Goal: Task Accomplishment & Management: Manage account settings

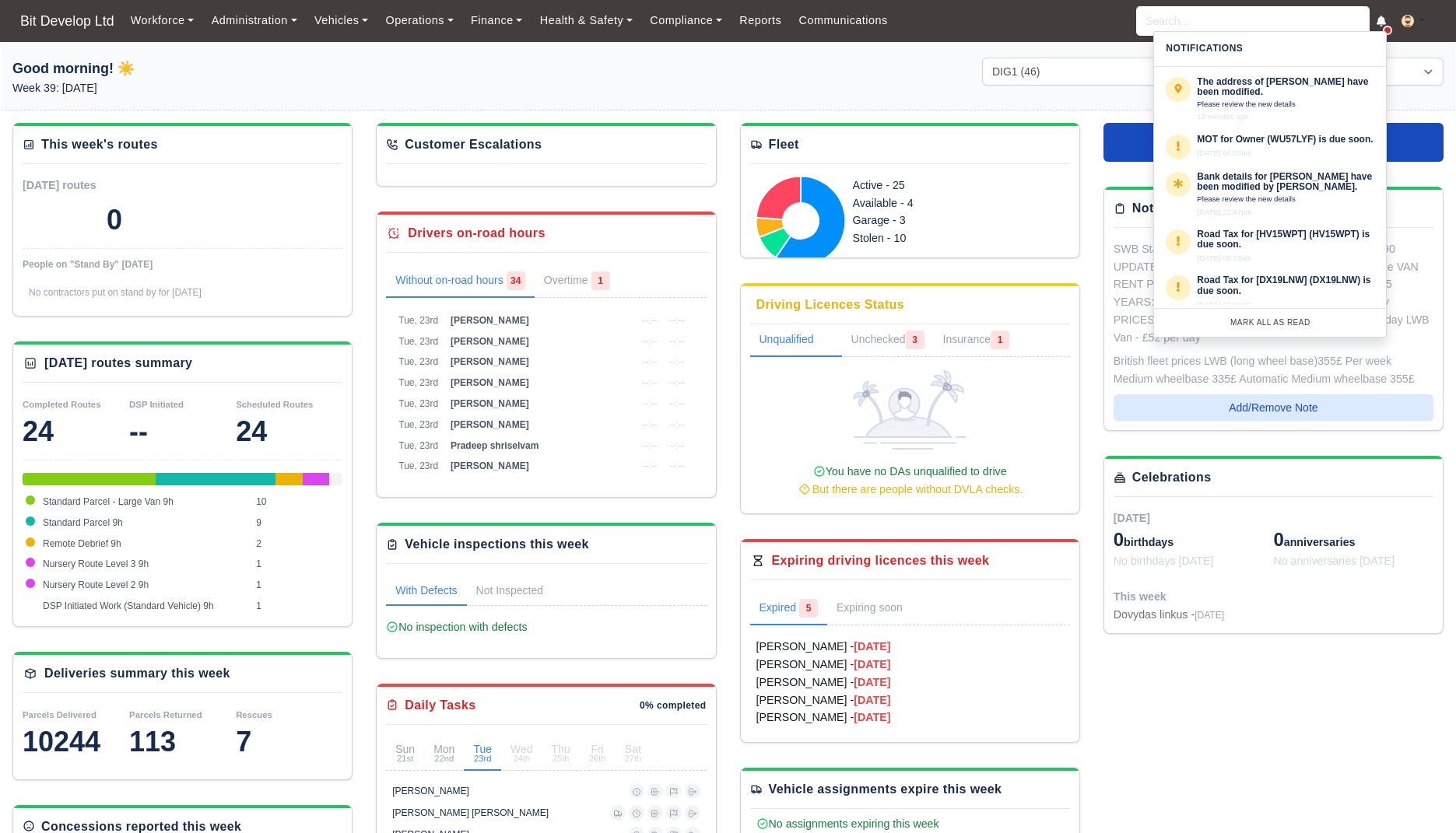
select select "2"
click at [948, 37] on div "Workforce Manpower Expiring Documents Leave Requests Daily Attendance Daily Tim…" at bounding box center [782, 21] width 1322 height 42
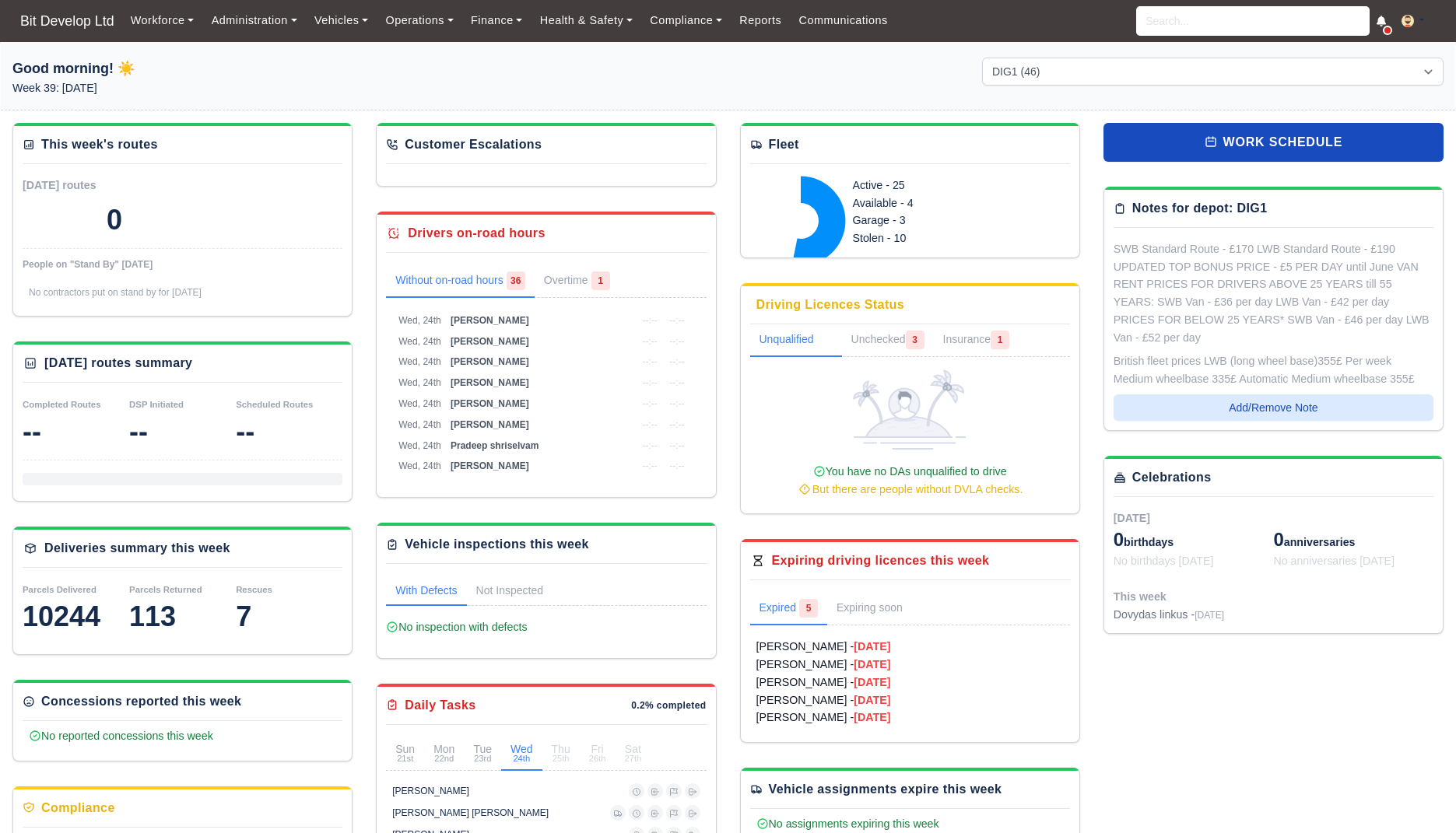
select select "2"
click at [1236, 28] on input "search" at bounding box center [1253, 21] width 234 height 30
paste input "Erikson"
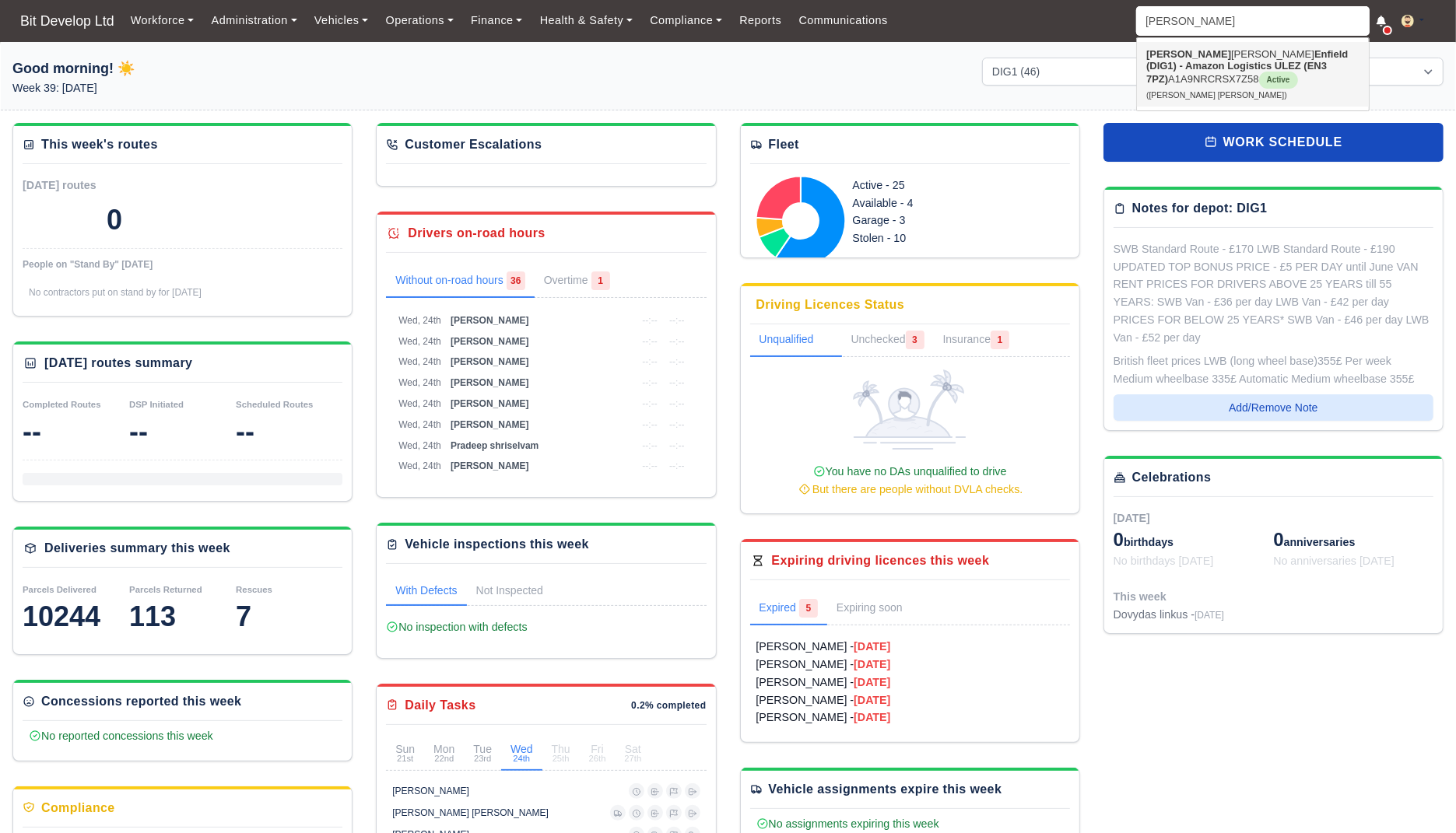
click at [1190, 75] on link "Erikson Francisco Afonso Enfield (DIG1) - Amazon Logistics ULEZ (EN3 7PZ) A1A9N…" at bounding box center [1253, 74] width 232 height 65
type input "[PERSON_NAME] [PERSON_NAME]"
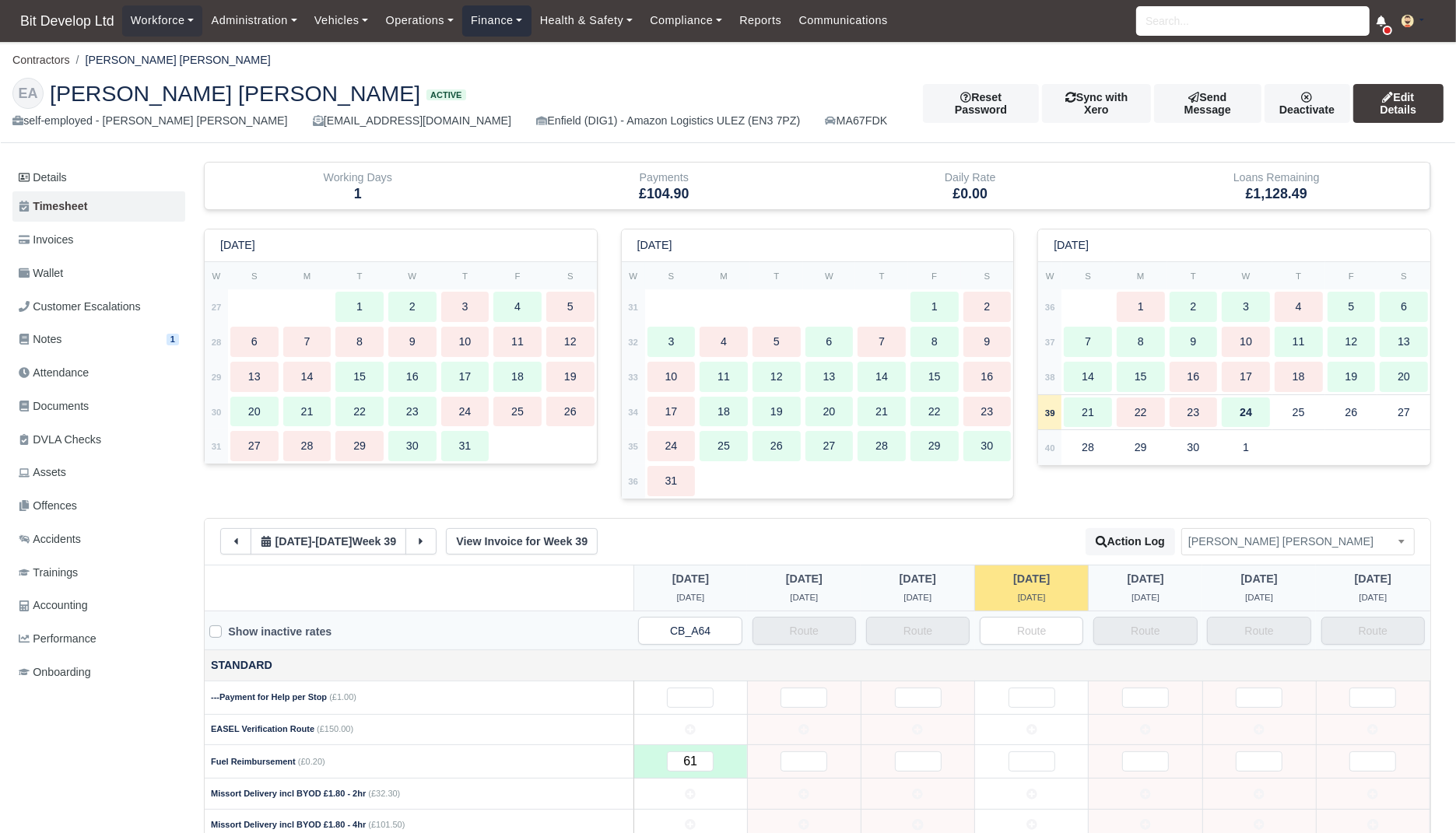
click at [509, 9] on link "Finance" at bounding box center [497, 20] width 69 height 30
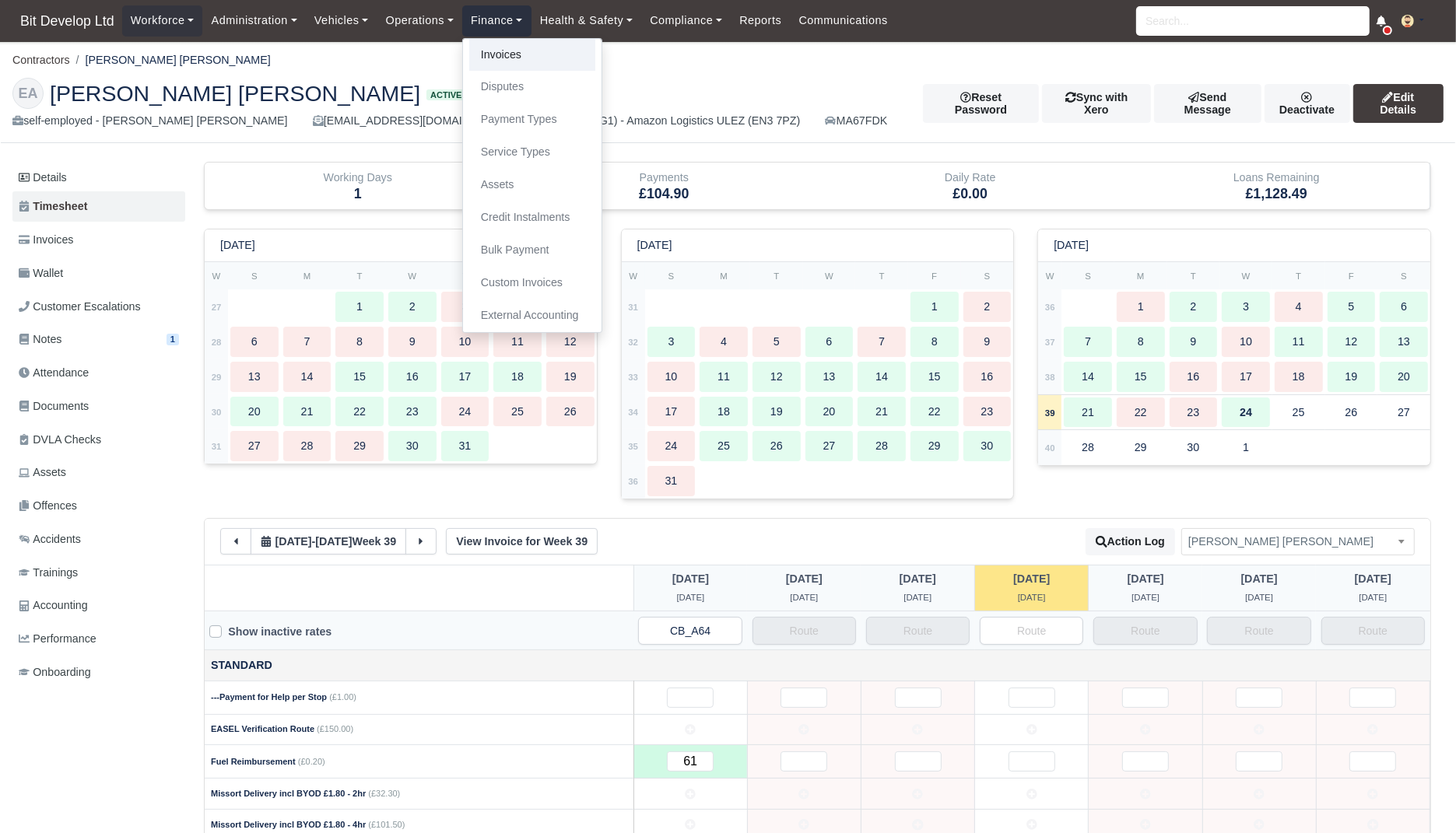
click at [502, 66] on link "Invoices" at bounding box center [533, 55] width 126 height 33
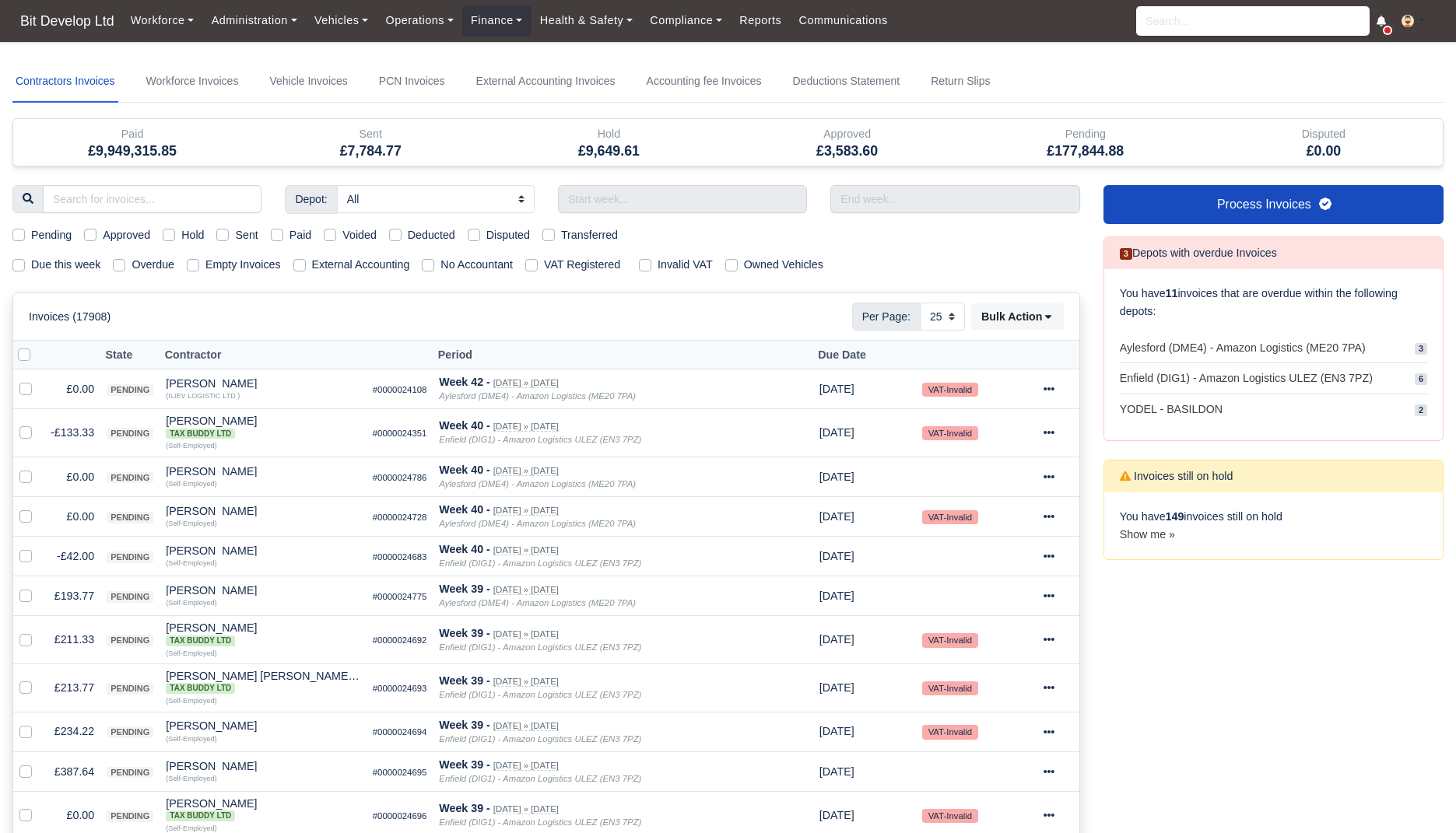
select select "25"
click at [664, 199] on input "text" at bounding box center [683, 199] width 249 height 28
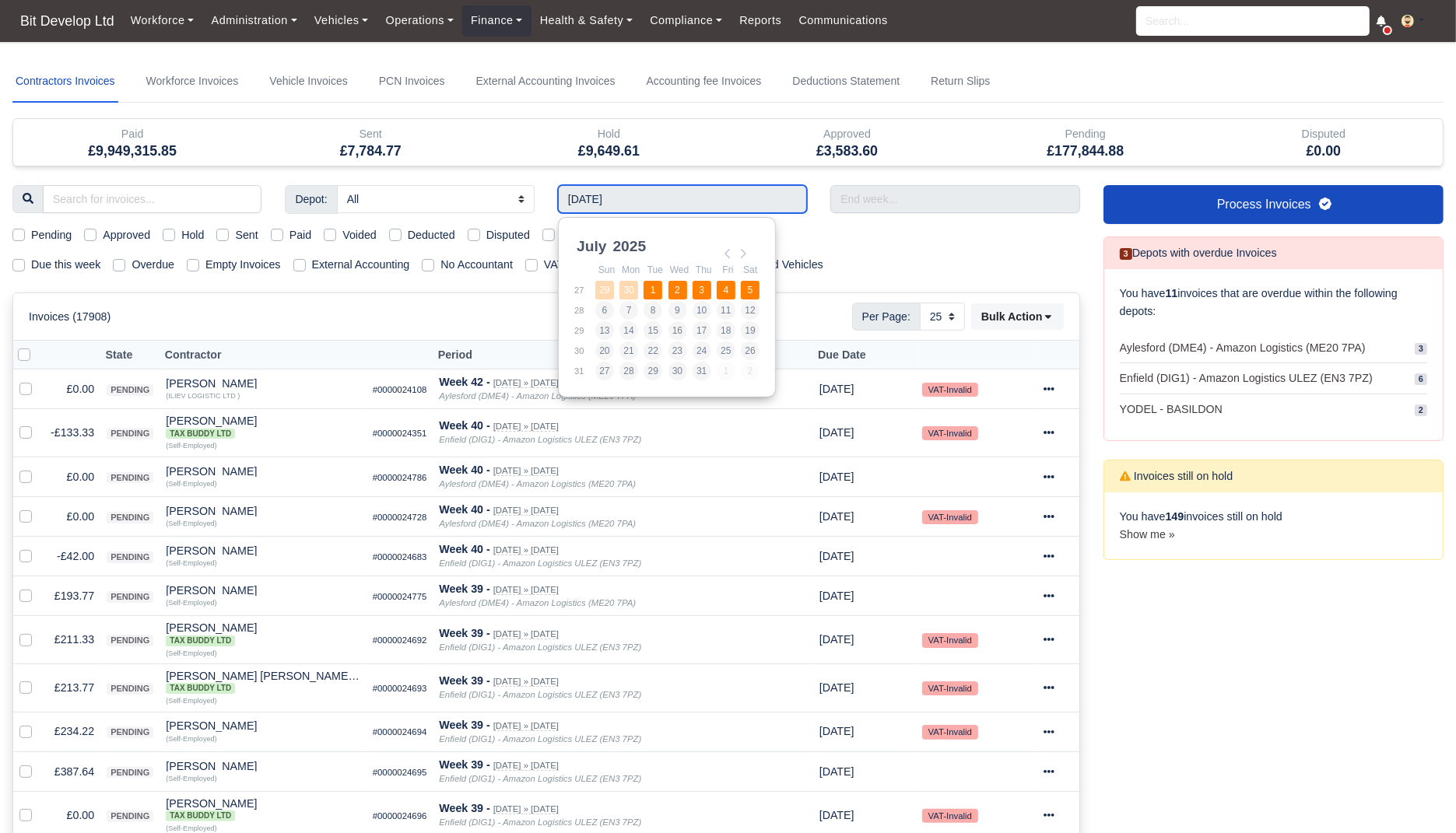
type input "29/06/2025 - 05/07/2025"
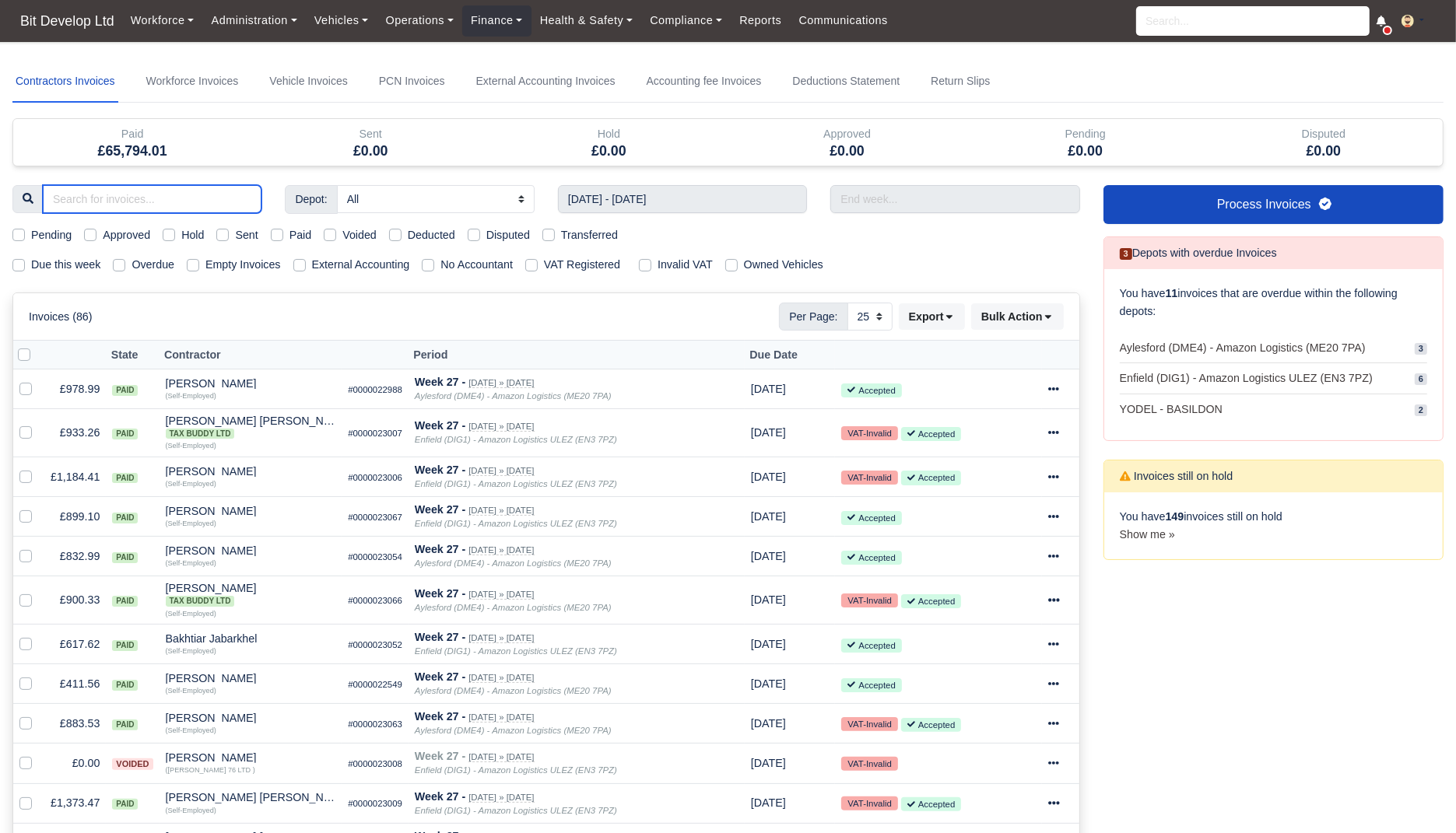
click at [189, 196] on input "search" at bounding box center [152, 199] width 219 height 28
type input "er"
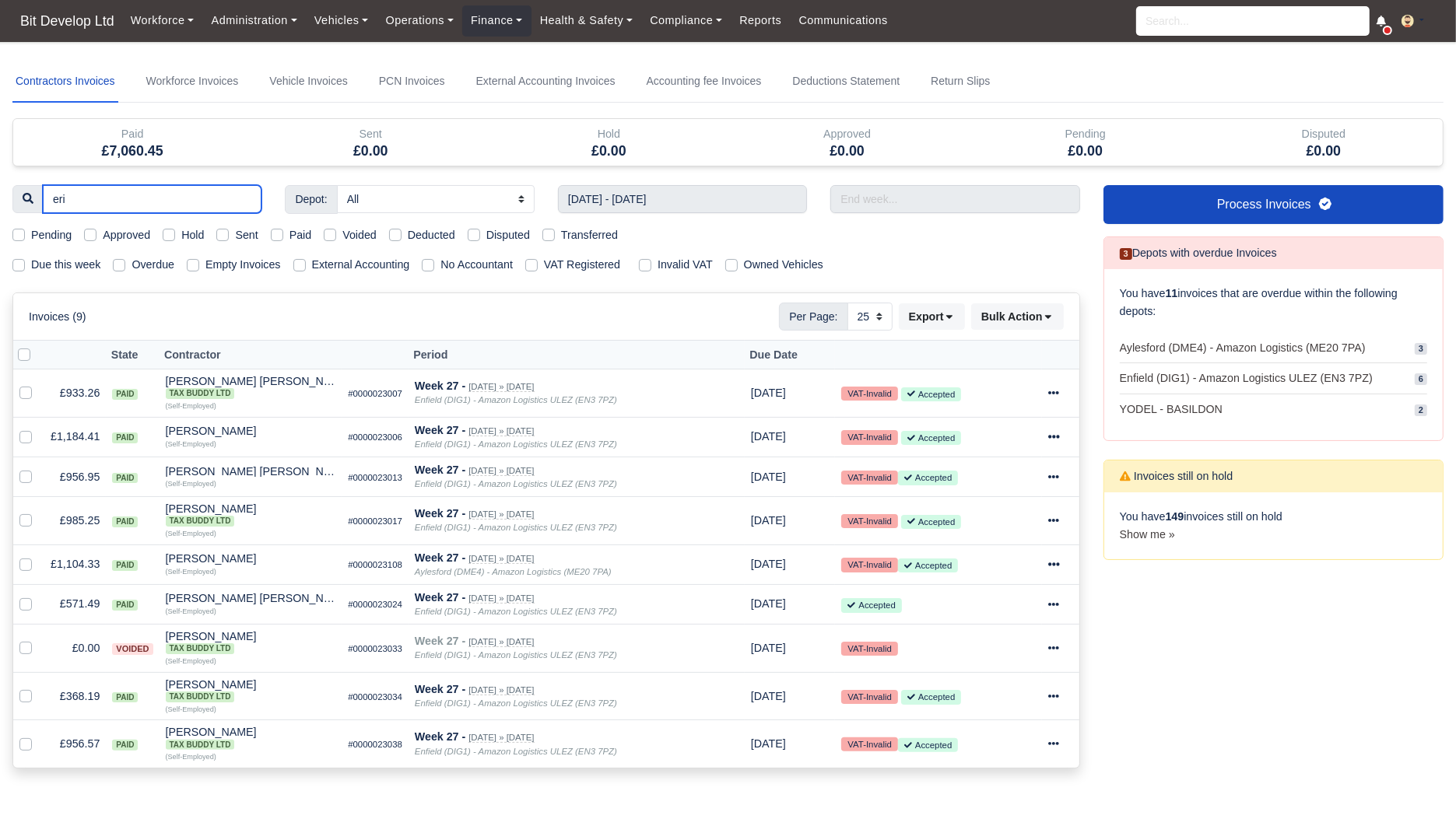
type input "erik"
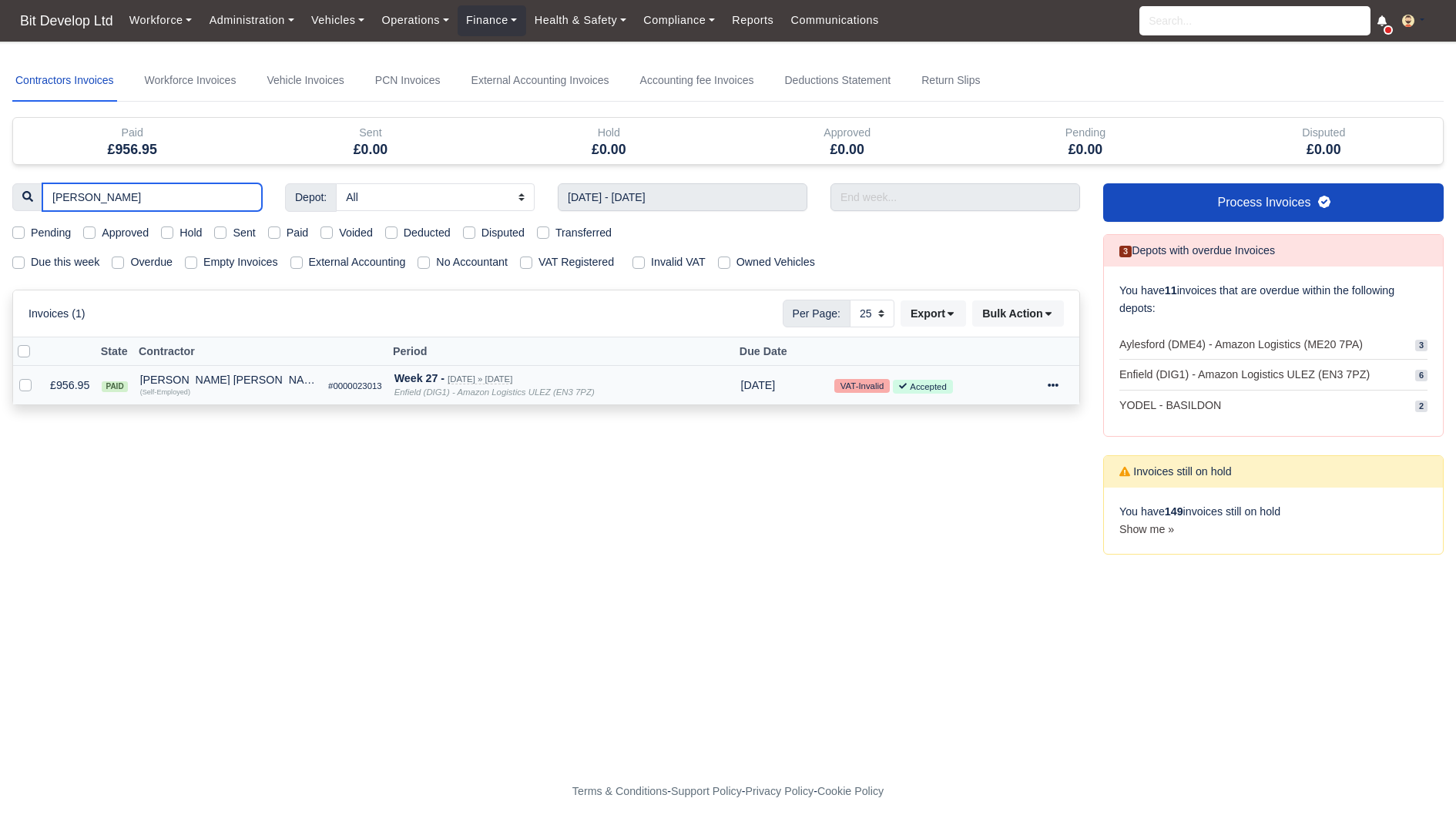
type input "erik"
click at [1062, 388] on div at bounding box center [1060, 386] width 26 height 18
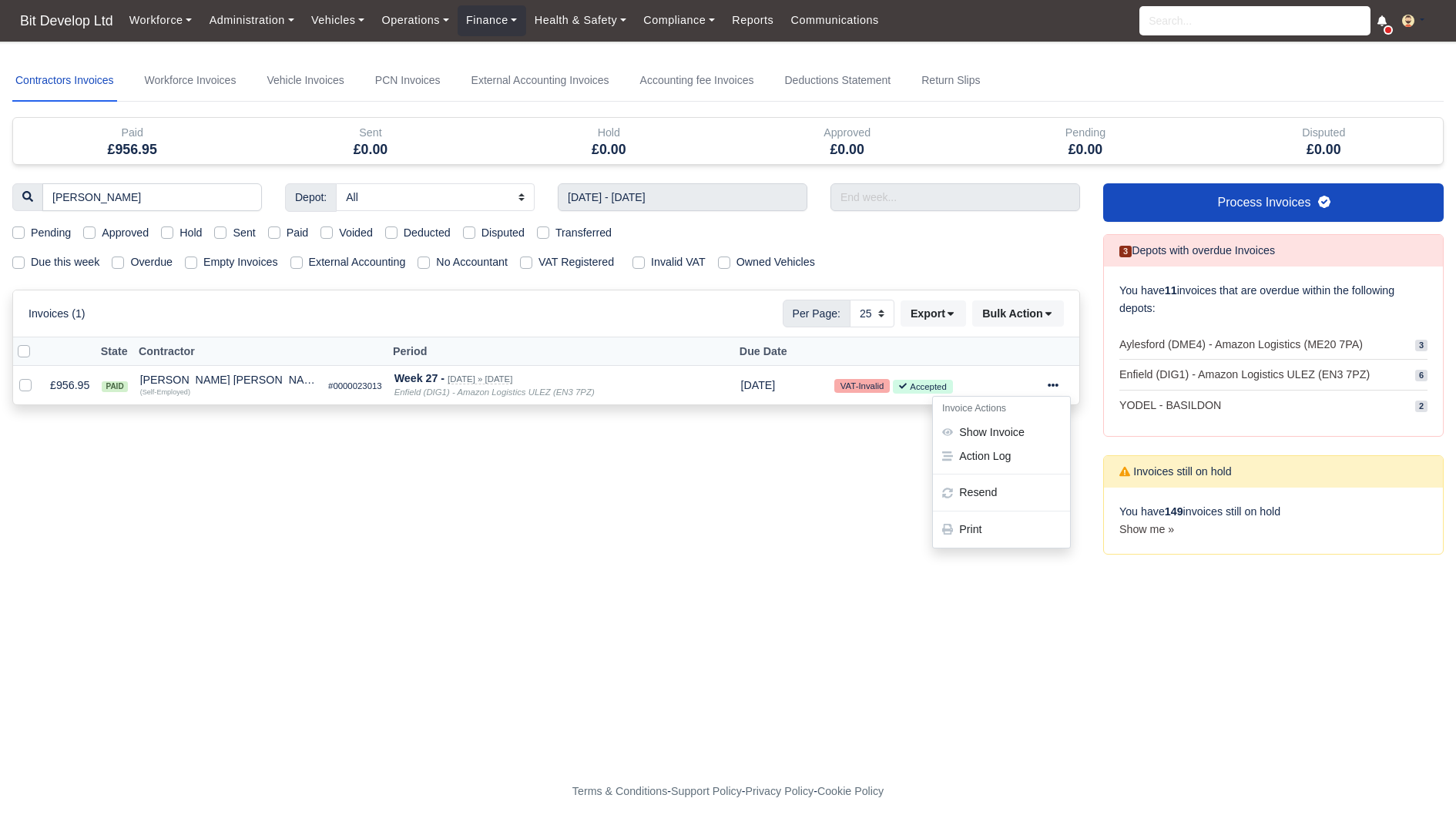
click at [808, 620] on form "Approve Selected Invoices? You have selected 0 invoice(s) for approval. Do you …" at bounding box center [727, 617] width 1431 height 18
click at [943, 309] on button "Export" at bounding box center [934, 314] width 65 height 26
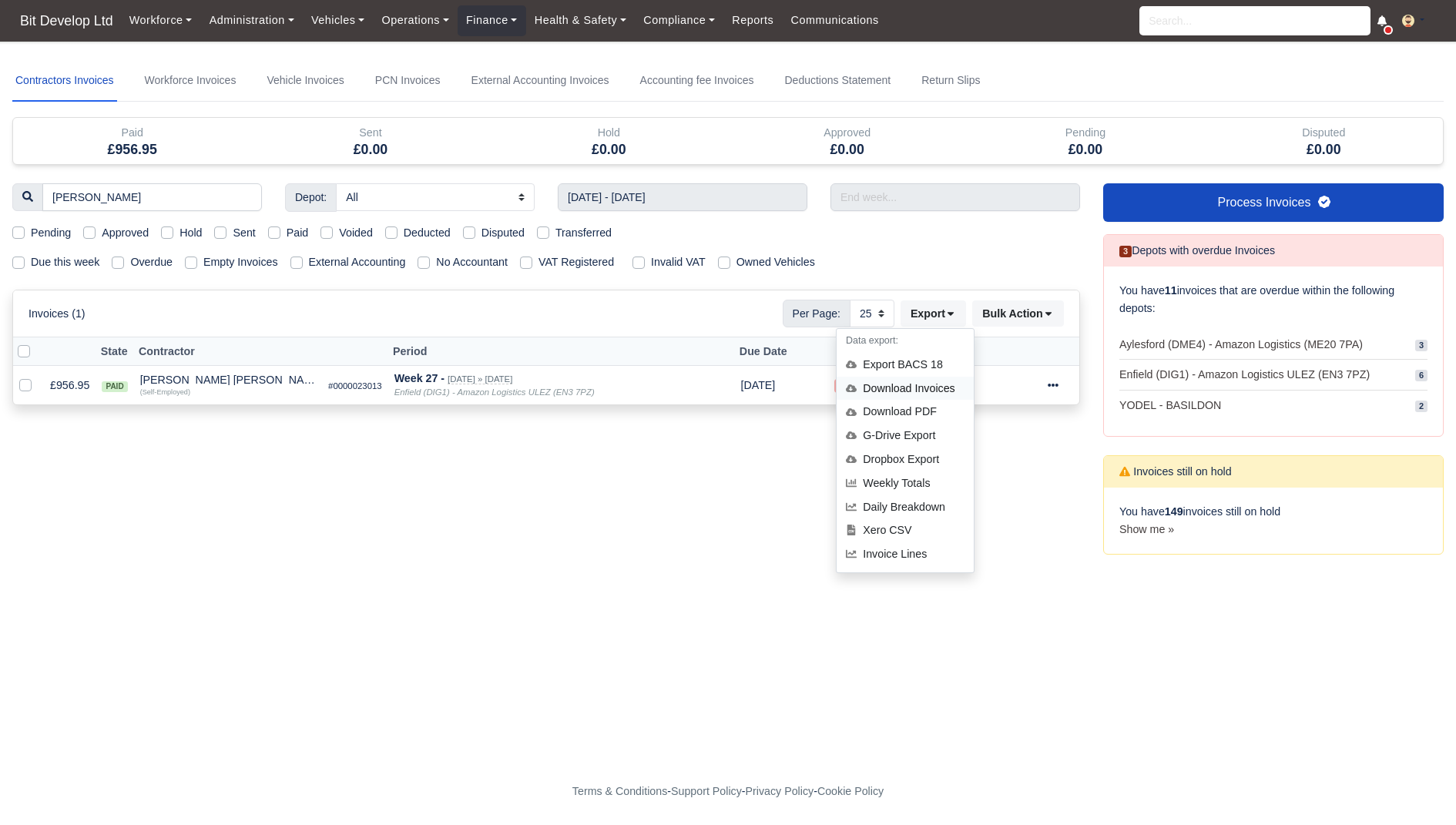
click at [937, 382] on div "Download Invoices" at bounding box center [905, 389] width 137 height 24
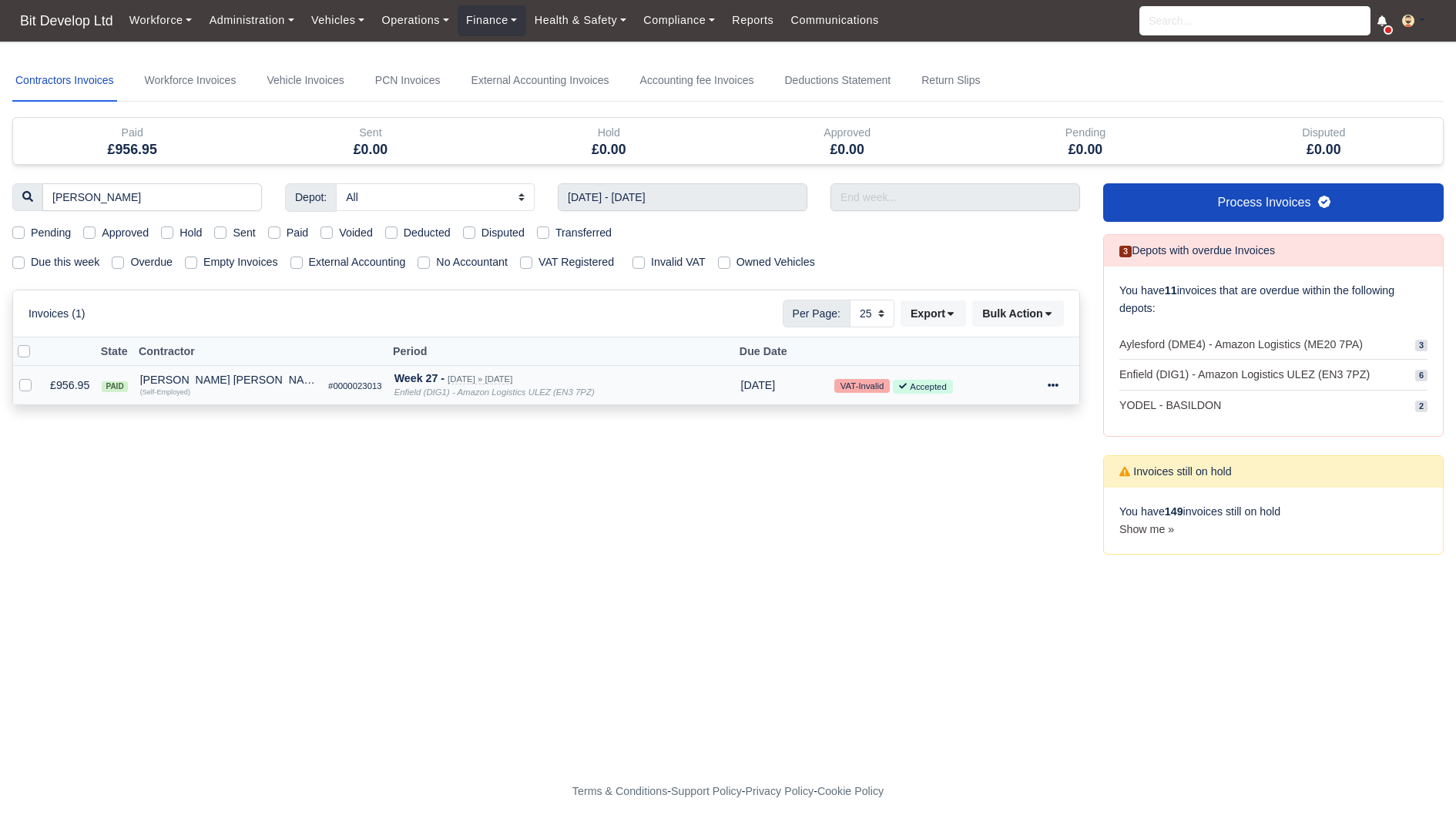
click at [51, 382] on td "£956.95" at bounding box center [69, 386] width 51 height 40
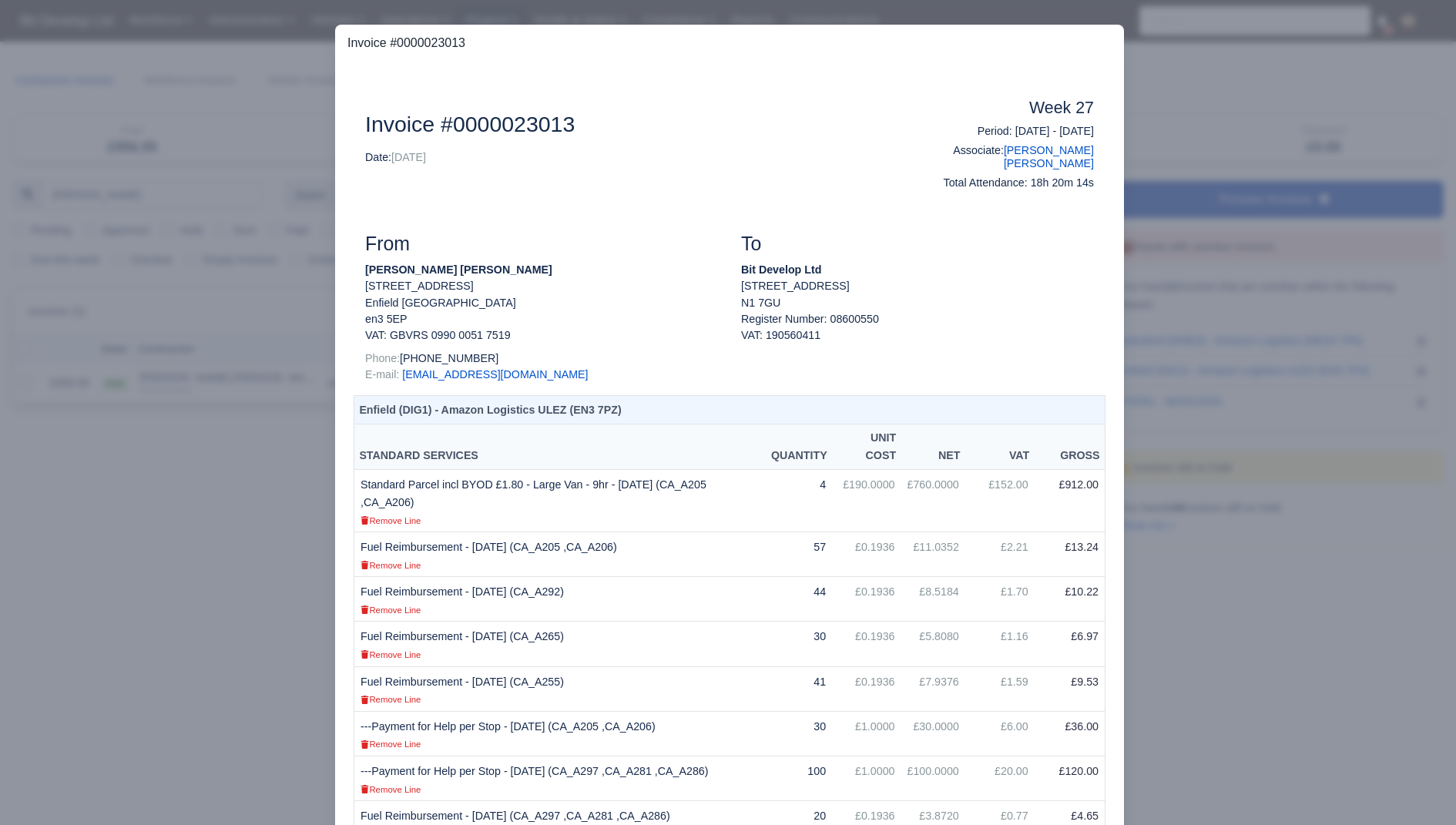
click at [1019, 170] on h6 "Associate: Erikson Francisco Afonso" at bounding box center [1011, 157] width 165 height 26
click at [1021, 153] on div "Week 27 Period: 29/06/2025 - 05/07/2025 Associate: Erikson Francisco Afonso Tot…" at bounding box center [1012, 147] width 188 height 97
click at [1018, 162] on link "[PERSON_NAME] [PERSON_NAME]" at bounding box center [1048, 157] width 90 height 26
click at [1320, 684] on div at bounding box center [728, 412] width 1456 height 825
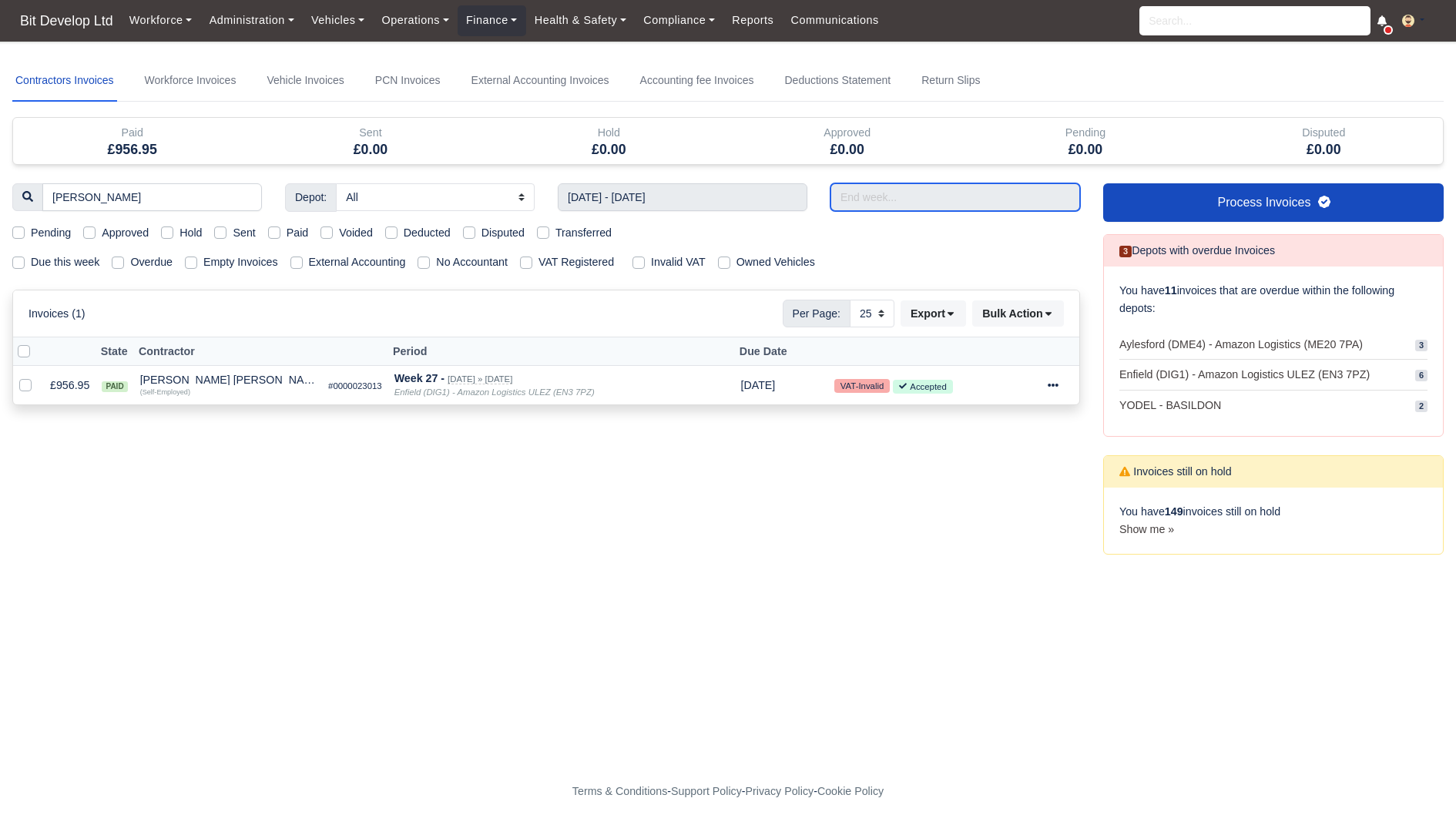
click at [898, 194] on input "text" at bounding box center [956, 197] width 249 height 28
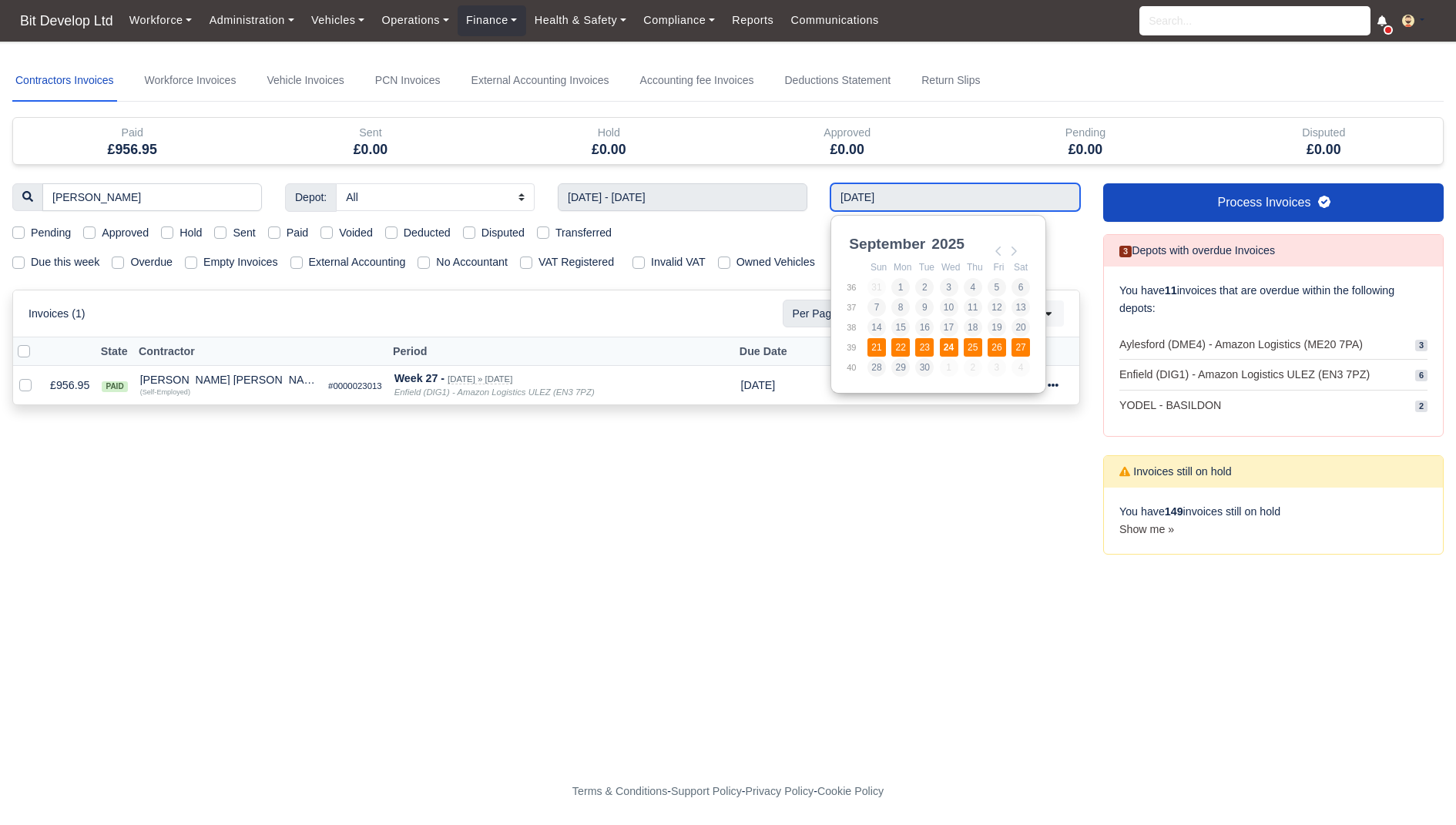
type input "21/09/2025 - 27/09/2025"
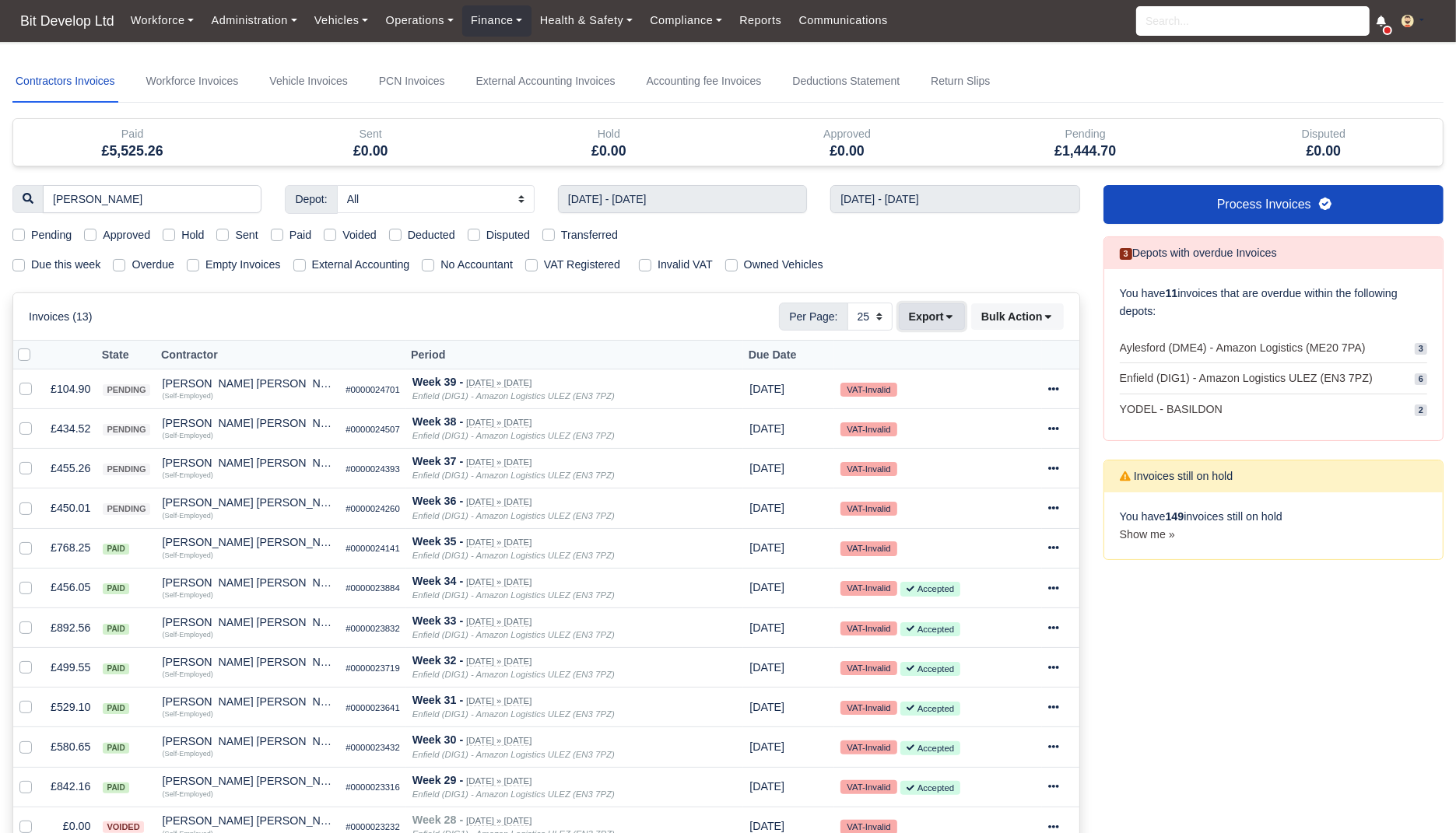
click at [944, 322] on button "Export" at bounding box center [932, 317] width 66 height 26
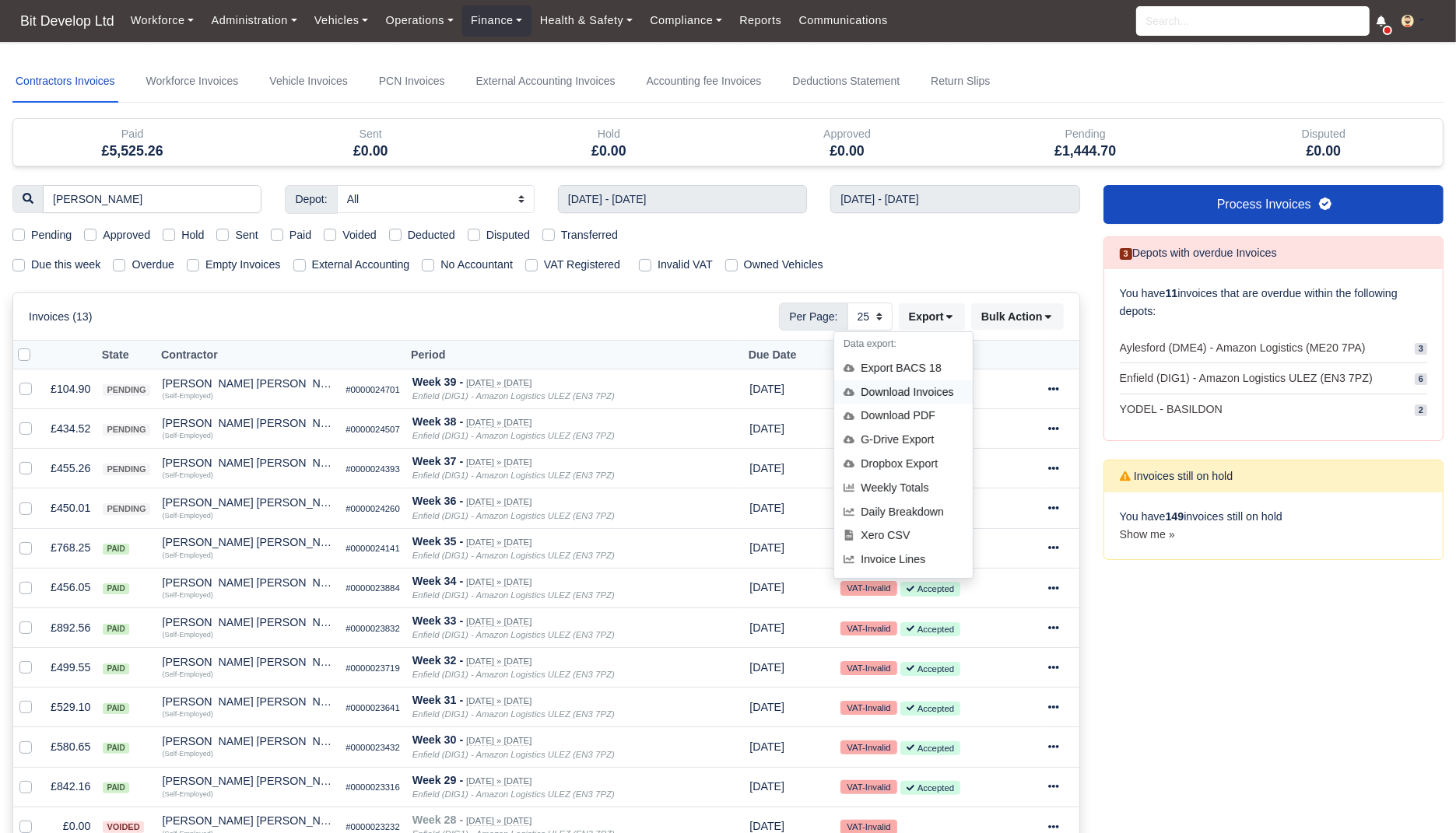
click at [923, 385] on div "Download Invoices" at bounding box center [903, 393] width 139 height 24
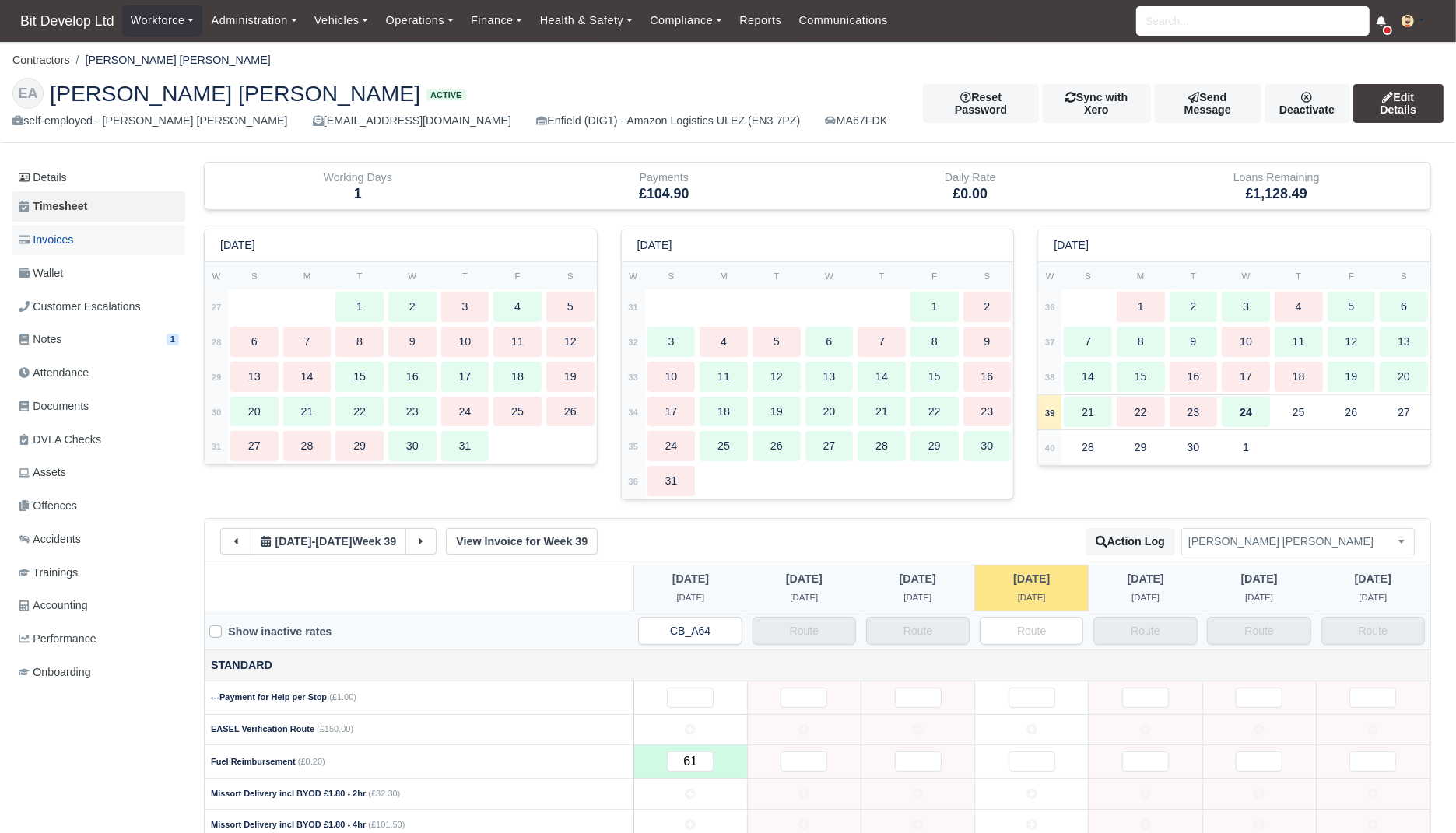
click at [73, 244] on span "Invoices" at bounding box center [46, 240] width 55 height 18
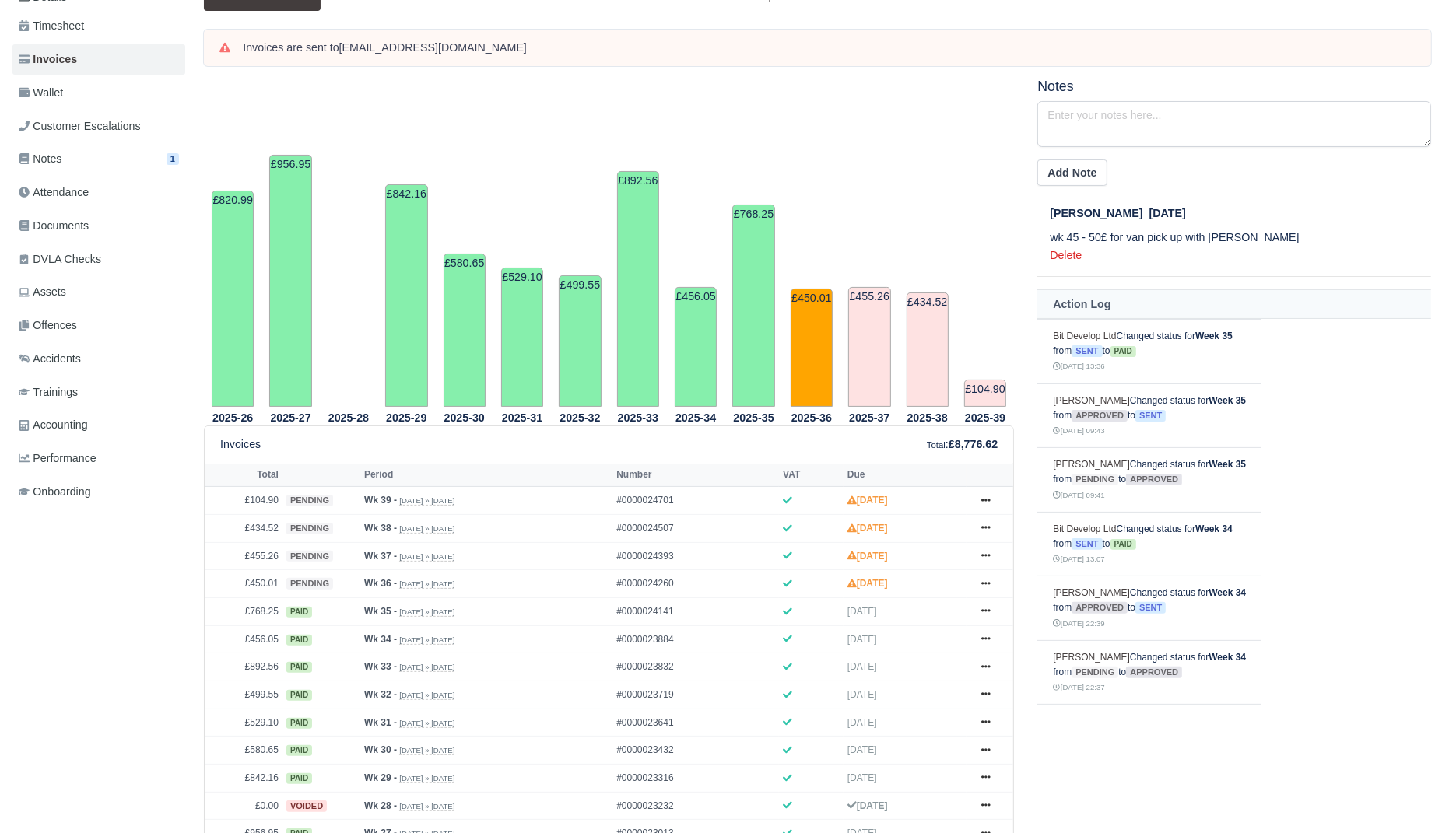
scroll to position [381, 0]
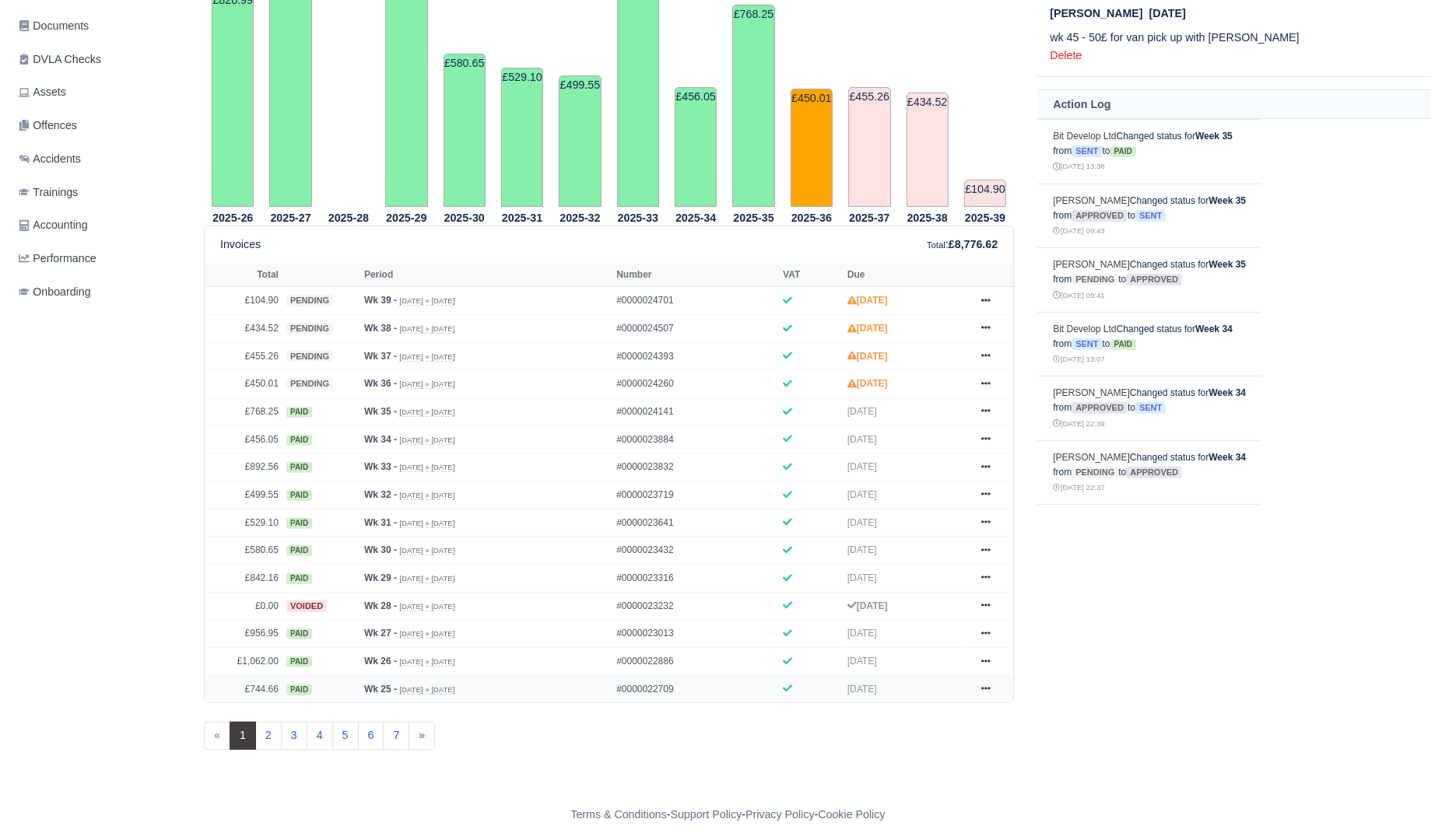
click at [1006, 680] on td "Show Invoice [GEOGRAPHIC_DATA] Print" at bounding box center [989, 688] width 47 height 27
click at [990, 684] on icon at bounding box center [985, 688] width 9 height 9
click at [1080, 705] on div "Notes Add Note [PERSON_NAME] [DATE] wk 45 - 50£ for van pick up with [PERSON_NA…" at bounding box center [1235, 330] width 418 height 903
